Goal: Transaction & Acquisition: Purchase product/service

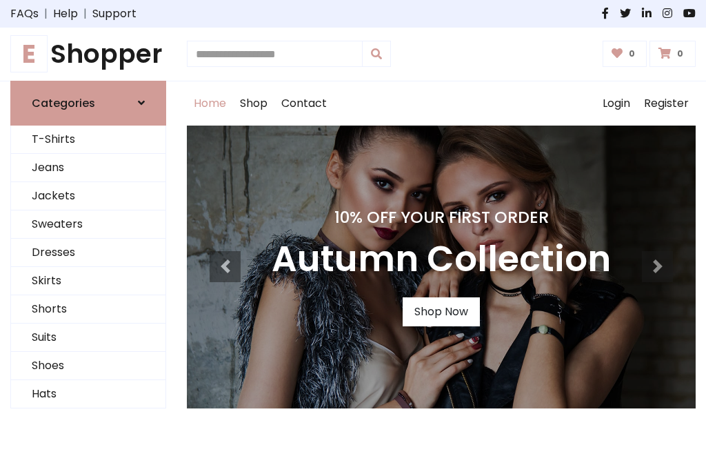
click at [353, 227] on h4 "10% Off Your First Order" at bounding box center [441, 217] width 339 height 19
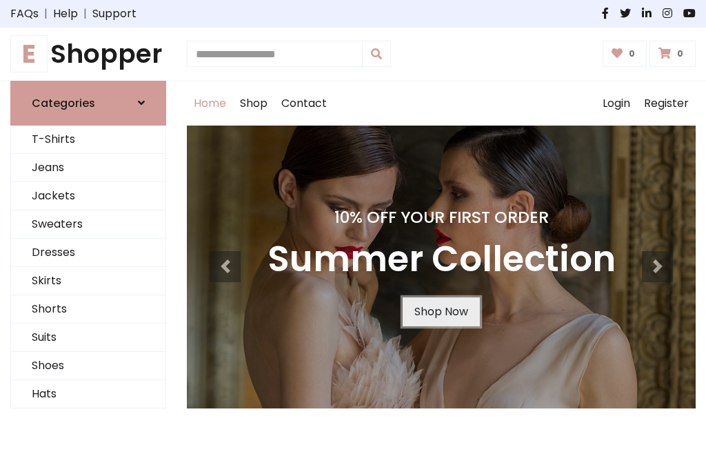
click at [441, 311] on link "Shop Now" at bounding box center [441, 311] width 77 height 29
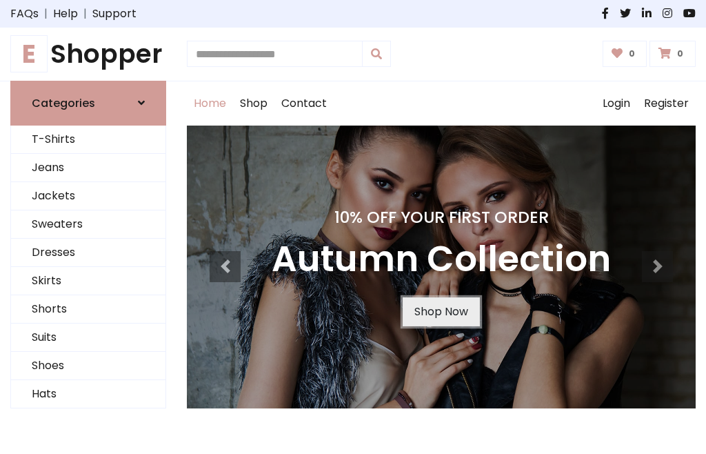
click at [441, 311] on link "Shop Now" at bounding box center [441, 311] width 77 height 29
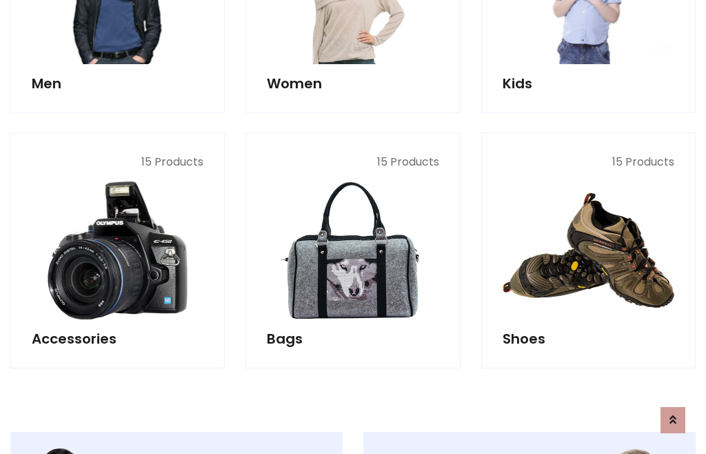
scroll to position [1376, 0]
